Goal: Task Accomplishment & Management: Manage account settings

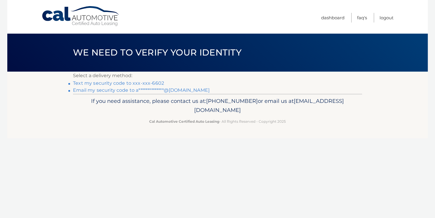
click at [89, 93] on link "**********" at bounding box center [141, 90] width 137 height 6
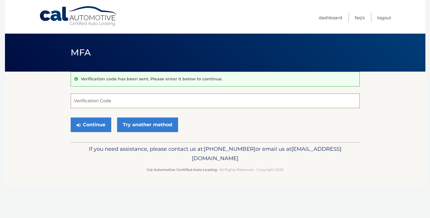
click at [85, 108] on input "Verification Code" at bounding box center [215, 100] width 289 height 15
type input "060027"
click at [106, 132] on button "Continue" at bounding box center [91, 124] width 41 height 15
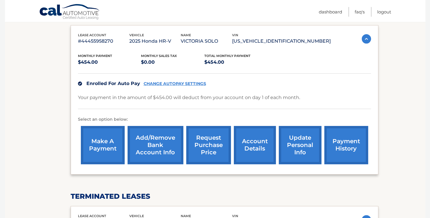
scroll to position [98, 0]
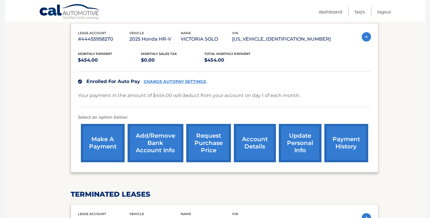
click at [338, 162] on link "payment history" at bounding box center [346, 143] width 44 height 38
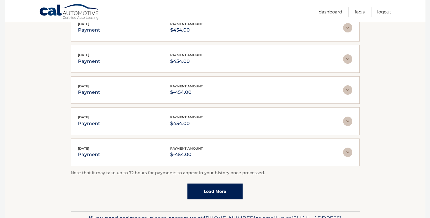
scroll to position [130, 0]
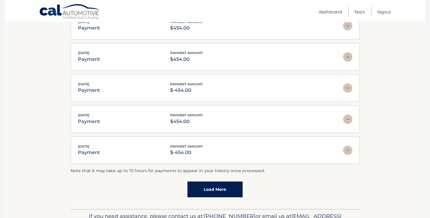
click at [215, 192] on link "Load More" at bounding box center [214, 189] width 55 height 16
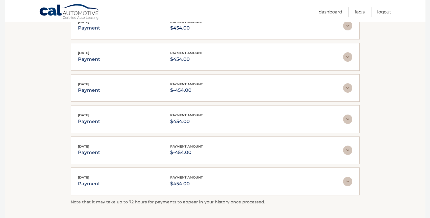
click at [344, 181] on img at bounding box center [347, 181] width 9 height 9
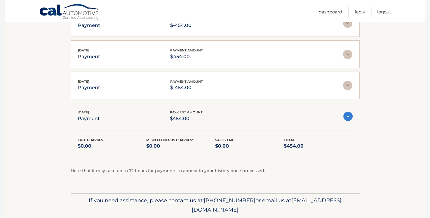
scroll to position [192, 0]
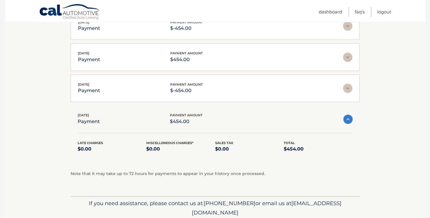
click at [348, 90] on img at bounding box center [347, 87] width 9 height 9
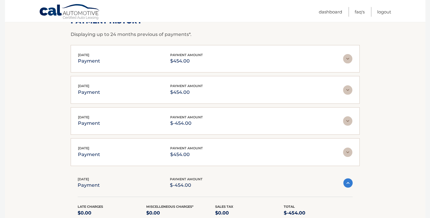
scroll to position [95, 0]
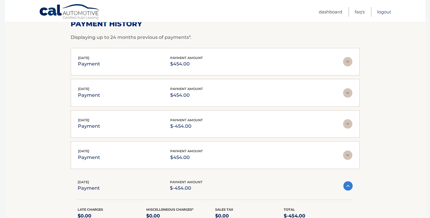
click at [377, 13] on link "Logout" at bounding box center [384, 12] width 14 height 10
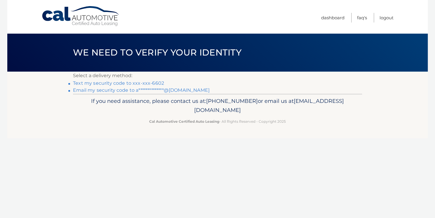
click at [88, 93] on link "**********" at bounding box center [141, 90] width 137 height 6
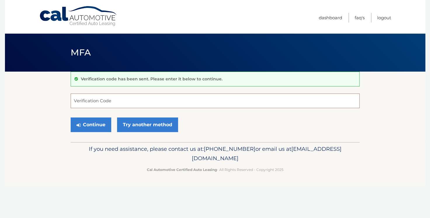
click at [89, 108] on input "Verification Code" at bounding box center [215, 100] width 289 height 15
click at [116, 108] on input "Verification Code" at bounding box center [215, 100] width 289 height 15
type input "971735"
click at [97, 132] on button "Continue" at bounding box center [91, 124] width 41 height 15
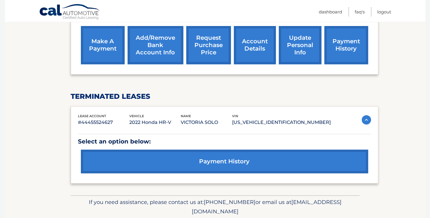
scroll to position [196, 0]
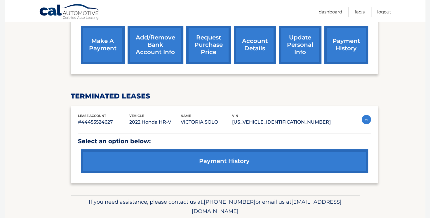
click at [224, 173] on link "payment history" at bounding box center [224, 161] width 287 height 24
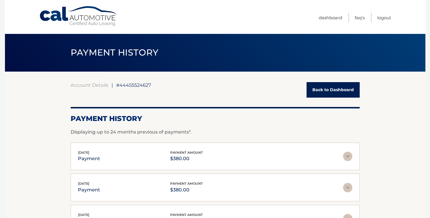
click at [329, 93] on link "Back to Dashboard" at bounding box center [332, 89] width 53 height 15
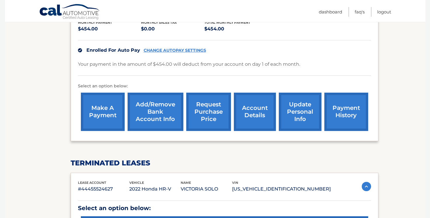
scroll to position [130, 0]
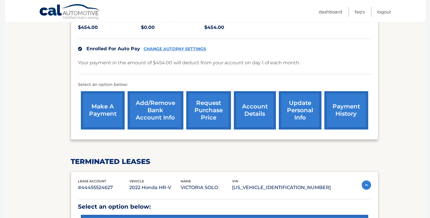
click at [205, 129] on link "request purchase price" at bounding box center [208, 110] width 45 height 38
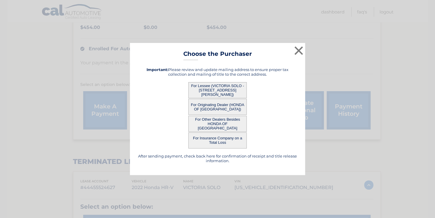
click at [221, 94] on button "For Lessee (VICTORIA SOLO - 46 CHESEBROUGH ST, , STATEN ISLAND, NY 10312)" at bounding box center [217, 90] width 58 height 16
click at [297, 45] on button "×" at bounding box center [299, 51] width 12 height 12
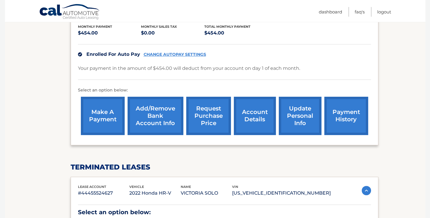
scroll to position [116, 0]
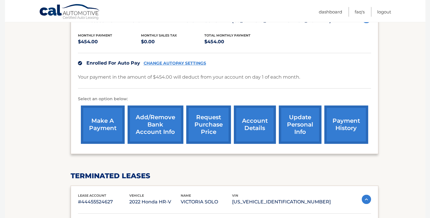
click at [165, 144] on link "Add/Remove bank account info" at bounding box center [156, 124] width 56 height 38
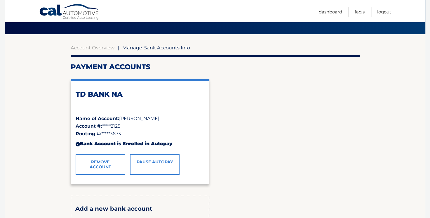
scroll to position [36, 0]
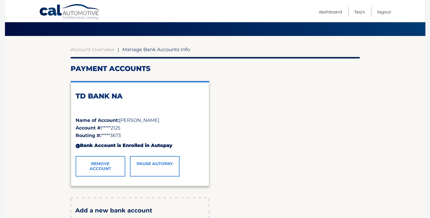
click at [109, 176] on link "Remove Account" at bounding box center [101, 166] width 50 height 20
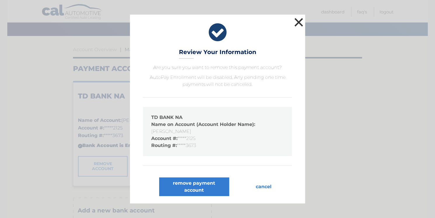
click at [294, 16] on button "×" at bounding box center [299, 22] width 12 height 12
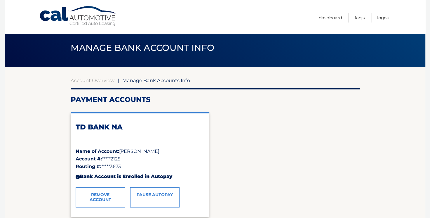
scroll to position [3, 0]
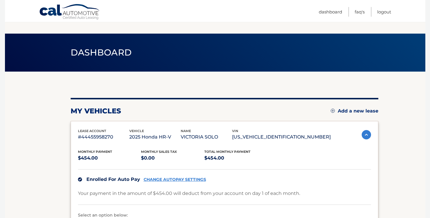
scroll to position [116, 0]
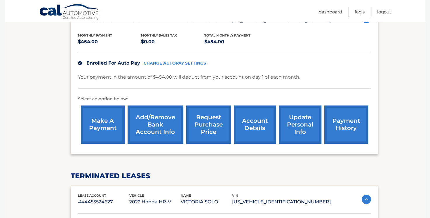
click at [153, 144] on link "Add/Remove bank account info" at bounding box center [156, 124] width 56 height 38
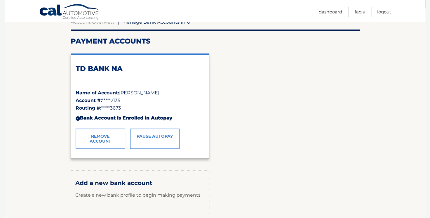
scroll to position [65, 0]
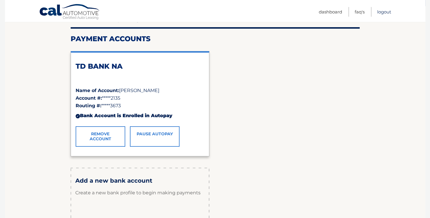
click at [378, 10] on link "Logout" at bounding box center [384, 12] width 14 height 10
